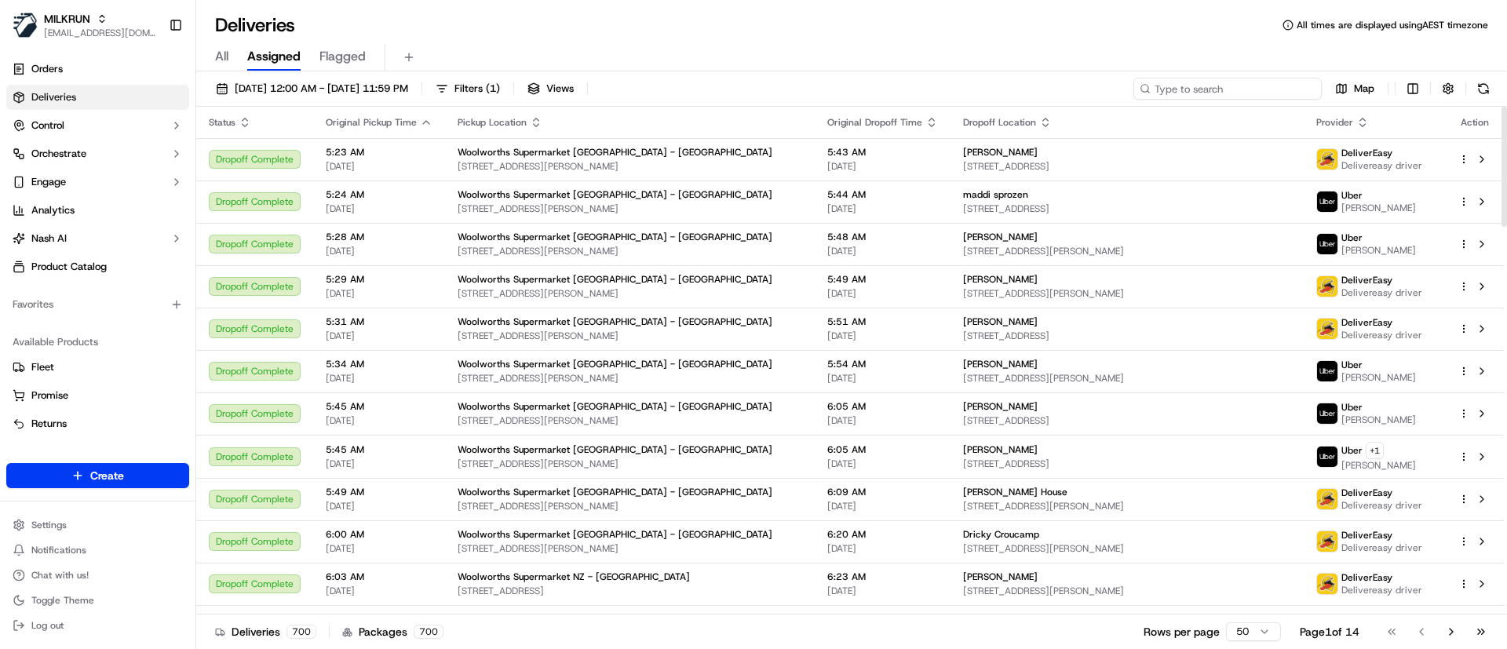
click at [1235, 88] on input at bounding box center [1227, 89] width 188 height 22
paste input "52eaa859-112d-4b49-b2c0-62f1007de7b8"
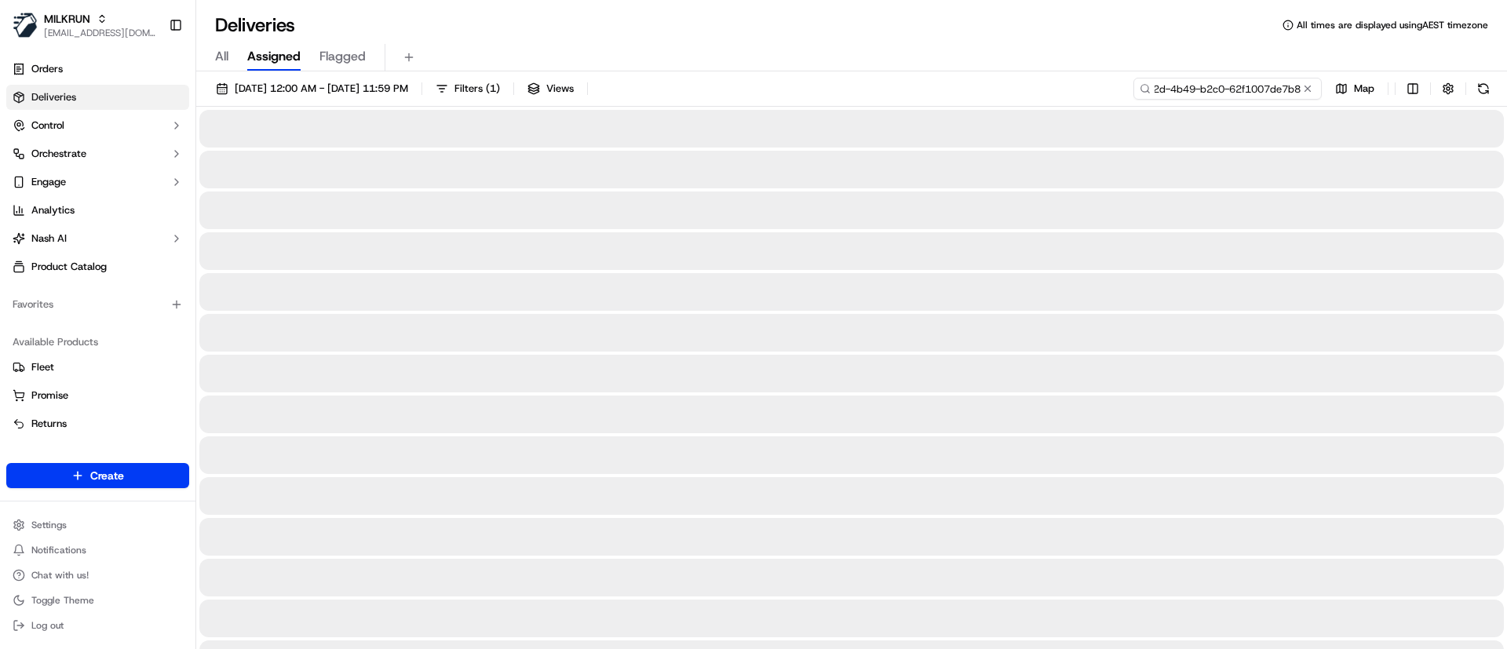
type input "52eaa859-112d-4b49-b2c0-62f1007de7b8"
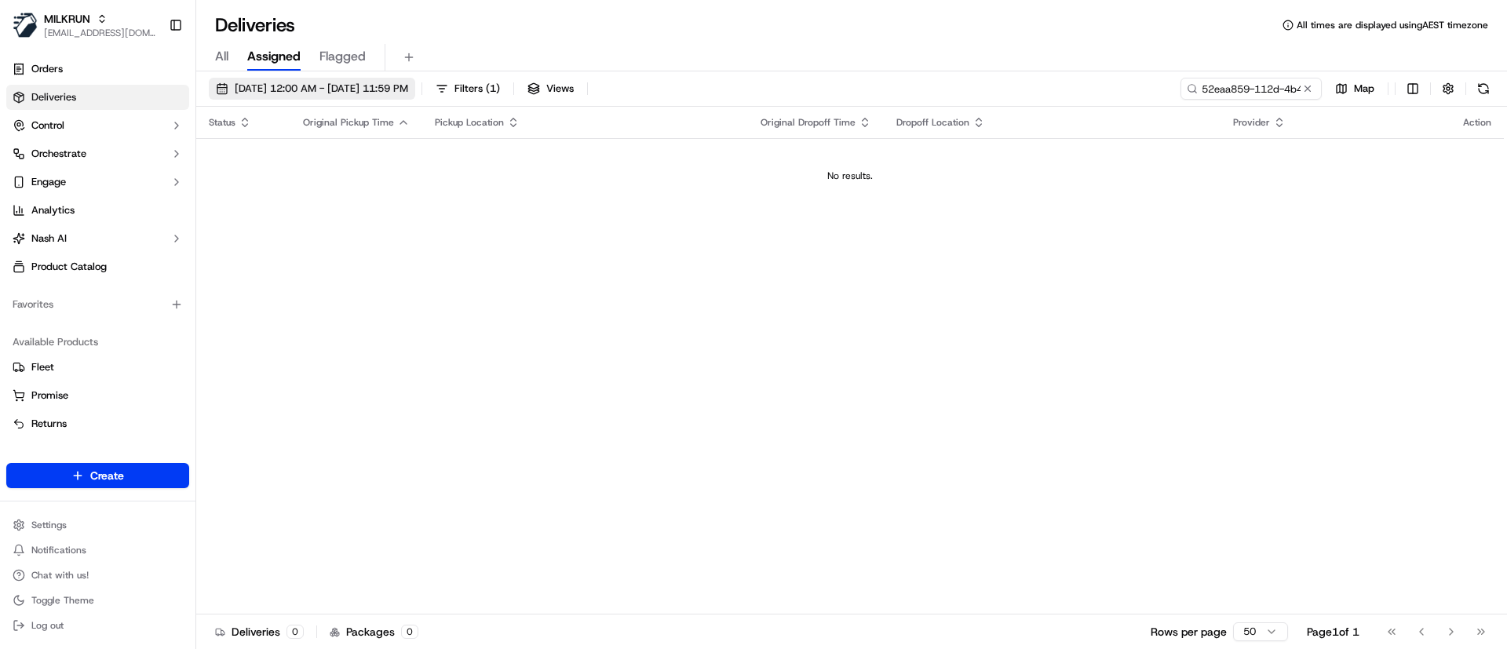
click at [245, 91] on span "[DATE] 12:00 AM - [DATE] 11:59 PM" at bounding box center [321, 89] width 173 height 14
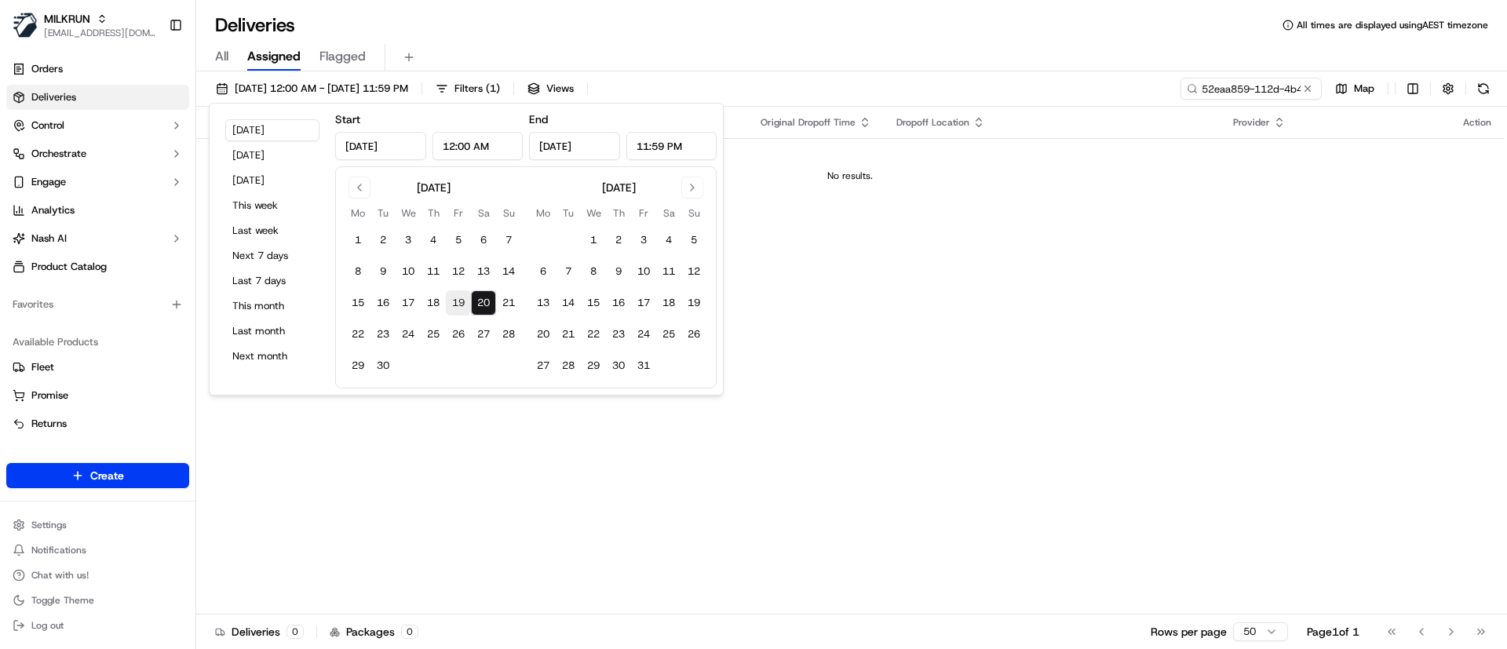
click at [462, 304] on button "19" at bounding box center [458, 302] width 25 height 25
type input "[DATE]"
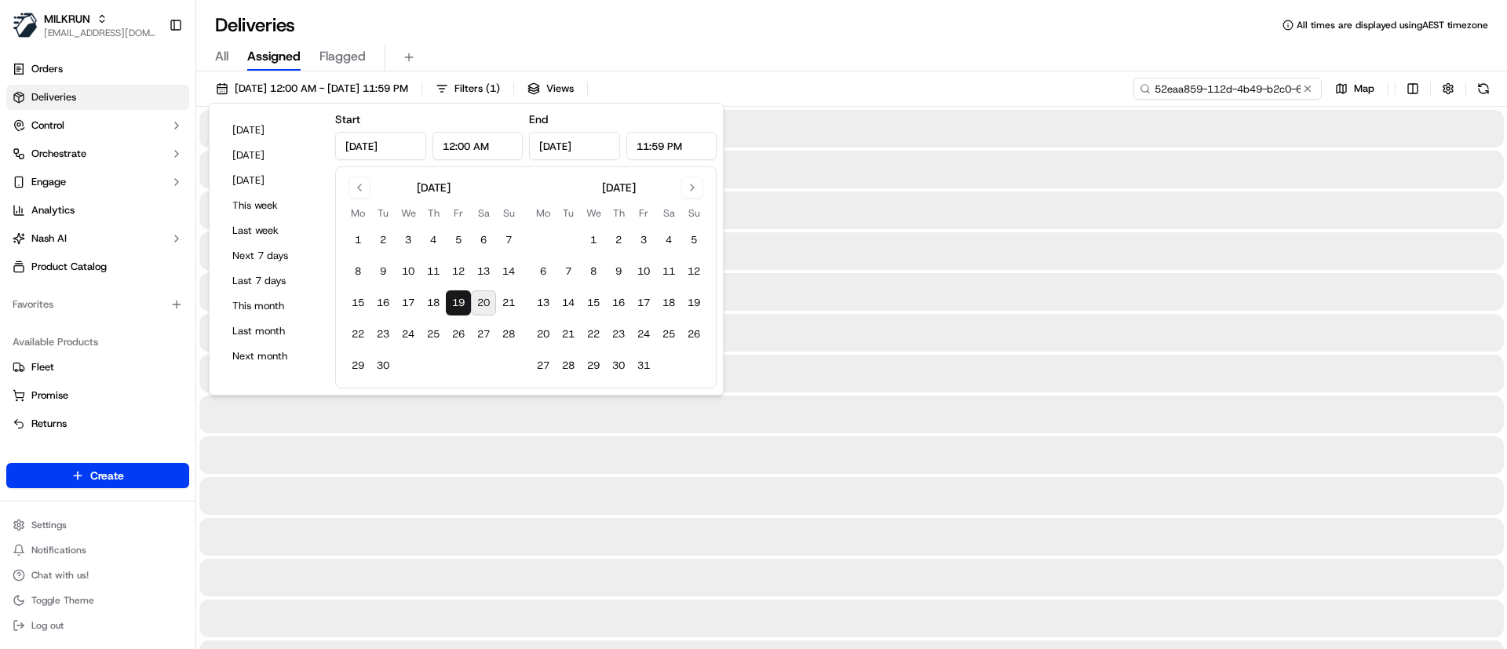
click at [1238, 91] on input "52eaa859-112d-4b49-b2c0-62f1007de7b8" at bounding box center [1227, 89] width 188 height 22
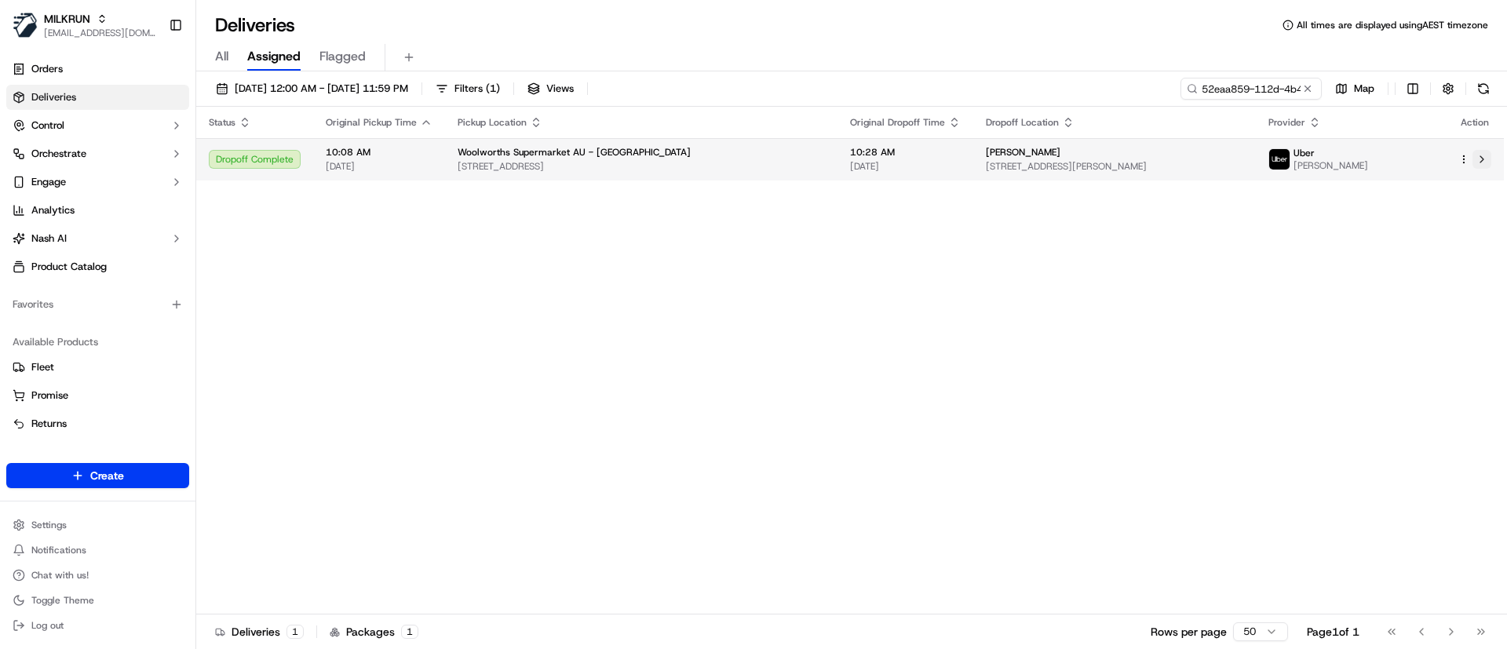
click at [1488, 159] on button at bounding box center [1481, 159] width 19 height 19
